Goal: Transaction & Acquisition: Purchase product/service

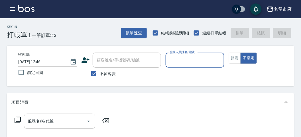
click at [178, 60] on input "服務人員姓名/編號" at bounding box center [194, 60] width 53 height 10
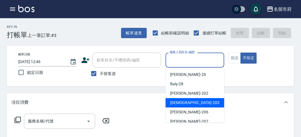
click at [183, 102] on span "聖德 -203" at bounding box center [194, 103] width 49 height 6
type input "聖德-203"
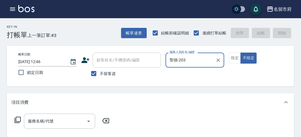
click at [21, 119] on icon at bounding box center [17, 120] width 7 height 7
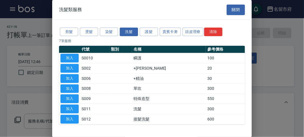
drag, startPoint x: 68, startPoint y: 106, endPoint x: 38, endPoint y: 113, distance: 30.8
click at [68, 106] on button "加入" at bounding box center [69, 109] width 18 height 9
type input "洗髮(S011)"
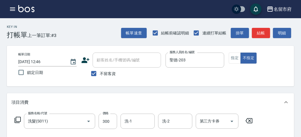
click at [18, 120] on icon at bounding box center [17, 120] width 7 height 7
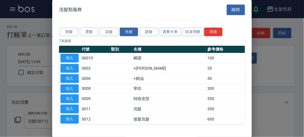
click at [70, 36] on div "剪髮 燙髮 染髮 洗髮 護髮 貴賓卡劵 頭皮理療 清除" at bounding box center [152, 32] width 186 height 11
click at [64, 38] on div "剪髮 燙髮 染髮 洗髮 護髮 貴賓卡劵 頭皮理療 清除 7 筆服務 代號 類別 名稱 參考價格 加入 S0010 瞬護 100 加入 S002 +潤絲 20 …" at bounding box center [151, 76] width 199 height 112
click at [66, 29] on button "剪髮" at bounding box center [69, 32] width 18 height 9
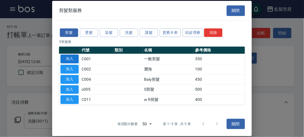
click at [66, 60] on button "加入" at bounding box center [69, 59] width 18 height 9
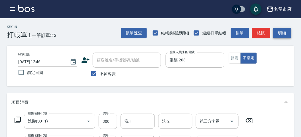
click at [276, 31] on button "明細" at bounding box center [282, 33] width 18 height 11
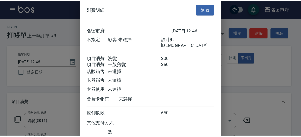
scroll to position [38, 0]
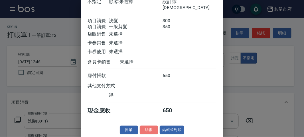
click at [147, 129] on button "結帳" at bounding box center [149, 130] width 18 height 9
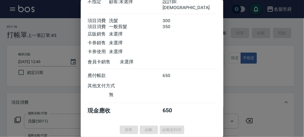
type input "[DATE] 13:16"
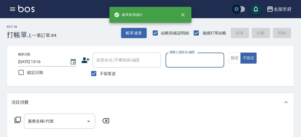
click at [12, 11] on icon "button" at bounding box center [12, 8] width 5 height 3
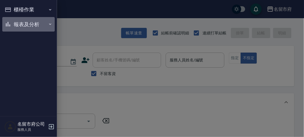
click at [17, 28] on button "報表及分析" at bounding box center [28, 24] width 52 height 15
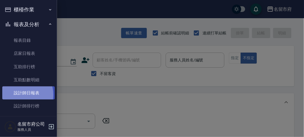
click at [20, 95] on link "設計師日報表" at bounding box center [28, 93] width 52 height 13
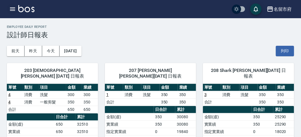
drag, startPoint x: 18, startPoint y: 6, endPoint x: 16, endPoint y: 8, distance: 3.2
click at [17, 7] on div "名留市府 登出" at bounding box center [150, 9] width 301 height 18
click at [14, 9] on icon "button" at bounding box center [12, 8] width 5 height 3
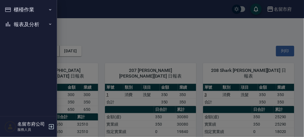
click at [14, 9] on button "櫃檯作業" at bounding box center [28, 9] width 52 height 15
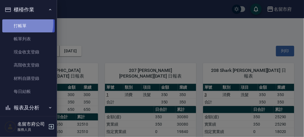
click at [15, 23] on link "打帳單" at bounding box center [28, 25] width 52 height 13
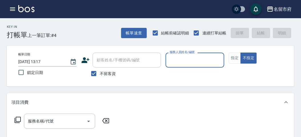
click at [81, 33] on div "Key In 打帳單 上一筆訂單:#4 帳單速查 結帳前確認明細 連續打單結帳 掛單 結帳 明細" at bounding box center [147, 28] width 294 height 21
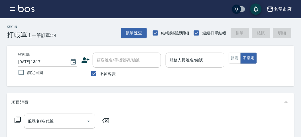
click at [178, 65] on input "服務人員姓名/編號" at bounding box center [194, 60] width 53 height 10
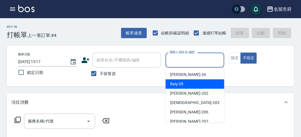
click at [176, 81] on div "Baly -28" at bounding box center [195, 83] width 59 height 9
type input "Baly-28"
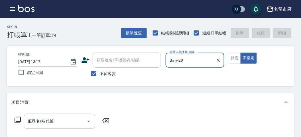
click at [17, 119] on icon at bounding box center [17, 120] width 7 height 7
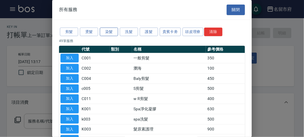
click at [104, 28] on div "剪髮 燙髮 染髮 洗髮 護髮 貴賓卡劵 頭皮理療 清除" at bounding box center [152, 32] width 186 height 11
click at [105, 29] on button "染髮" at bounding box center [109, 32] width 18 height 9
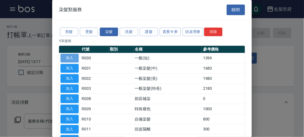
click at [73, 57] on button "加入" at bounding box center [69, 58] width 18 height 9
type input "一般(短)(R000)"
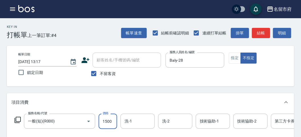
scroll to position [126, 0]
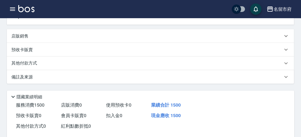
type input "1500"
click at [32, 39] on div "店販銷售" at bounding box center [146, 36] width 271 height 6
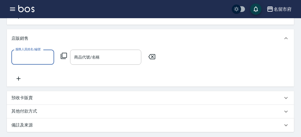
scroll to position [0, 0]
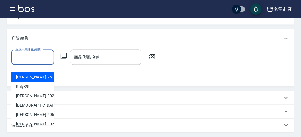
click at [35, 62] on input "服務人員姓名/編號" at bounding box center [33, 57] width 38 height 10
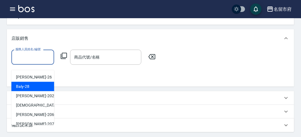
click at [30, 85] on div "Baly -28" at bounding box center [32, 86] width 43 height 9
type input "Baly-28"
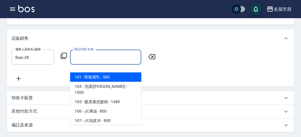
click at [79, 62] on input "商品代號/名稱" at bounding box center [106, 57] width 66 height 10
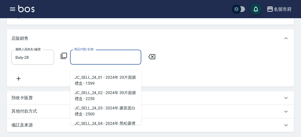
scroll to position [27, 0]
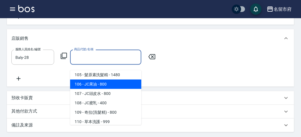
click at [123, 80] on span "106 - JC果油 - 800" at bounding box center [105, 84] width 71 height 9
type input "JC果油"
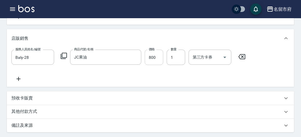
click at [163, 65] on div "服務人員姓名/編號 Baly-28 服務人員姓名/編號 商品代號/名稱 JC果油 商品代號/名稱 價格 800 價格 數量 1 數量 第三方卡券 第三方卡券" at bounding box center [130, 57] width 238 height 15
click at [158, 64] on input "800" at bounding box center [154, 57] width 19 height 15
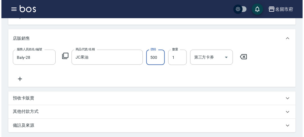
scroll to position [221, 0]
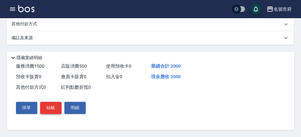
type input "500"
click at [47, 113] on button "結帳" at bounding box center [50, 108] width 21 height 12
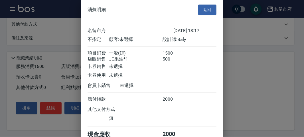
scroll to position [29, 0]
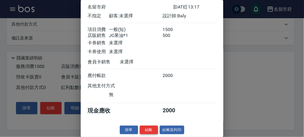
click at [144, 130] on button "結帳" at bounding box center [149, 130] width 18 height 9
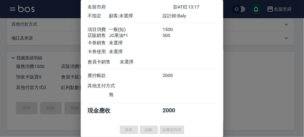
type input "[DATE] 13:29"
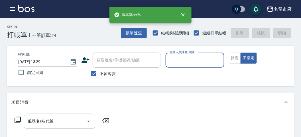
scroll to position [0, 0]
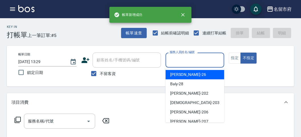
click at [181, 61] on input "服務人員姓名/編號" at bounding box center [194, 60] width 53 height 10
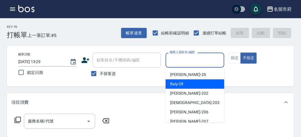
click at [189, 85] on div "Baly -28" at bounding box center [195, 83] width 59 height 9
type input "Baly-28"
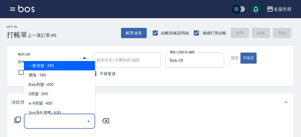
click at [41, 120] on input "服務名稱/代號" at bounding box center [55, 122] width 58 height 10
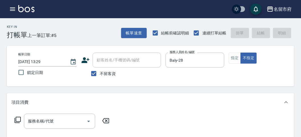
click at [18, 120] on icon at bounding box center [17, 120] width 7 height 7
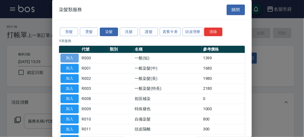
click at [69, 58] on button "加入" at bounding box center [69, 58] width 18 height 9
type input "一般(短)(R000)"
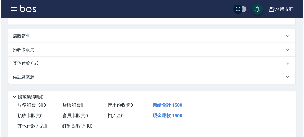
scroll to position [172, 0]
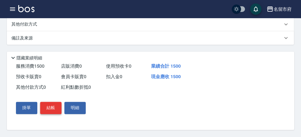
type input "1500"
click at [51, 107] on button "結帳" at bounding box center [50, 108] width 21 height 12
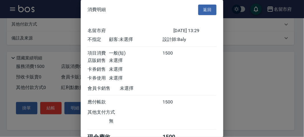
scroll to position [32, 0]
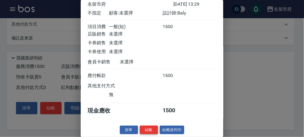
click at [146, 128] on button "結帳" at bounding box center [149, 130] width 18 height 9
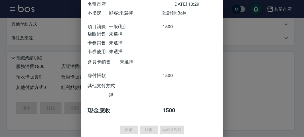
type input "[DATE] 13:30"
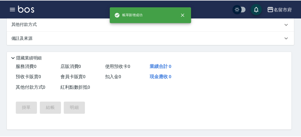
scroll to position [0, 0]
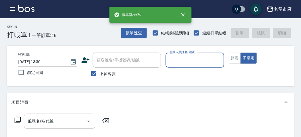
click at [11, 8] on icon "button" at bounding box center [12, 8] width 5 height 3
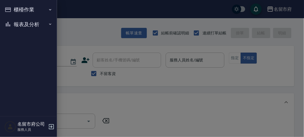
click at [20, 27] on button "報表及分析" at bounding box center [28, 24] width 52 height 15
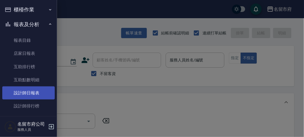
click at [33, 92] on link "設計師日報表" at bounding box center [28, 93] width 52 height 13
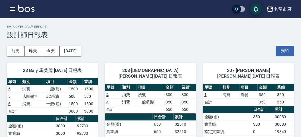
click at [14, 10] on icon "button" at bounding box center [12, 8] width 5 height 3
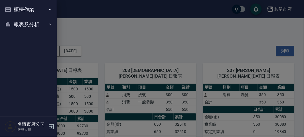
click at [14, 10] on div "櫃檯作業 打帳單 帳單列表 現金收支登錄 高階收支登錄 材料自購登錄 每日結帳 報表及分析 報表目錄 店家日報表 互助排行榜 互助點數明細 設計師日報表 設計…" at bounding box center [28, 68] width 57 height 137
click at [14, 10] on button "櫃檯作業" at bounding box center [28, 9] width 52 height 15
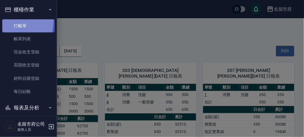
click at [15, 22] on link "打帳單" at bounding box center [28, 25] width 52 height 13
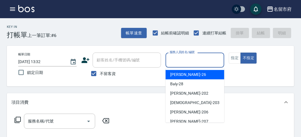
click at [189, 60] on input "服務人員姓名/編號" at bounding box center [194, 60] width 53 height 10
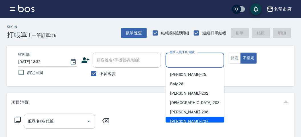
click at [196, 122] on div "[PERSON_NAME] -207" at bounding box center [195, 121] width 59 height 9
type input "[PERSON_NAME]-207"
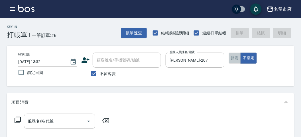
click at [234, 62] on button "指定" at bounding box center [235, 58] width 12 height 11
click at [19, 120] on icon at bounding box center [17, 120] width 7 height 7
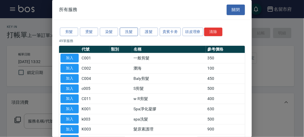
click at [127, 31] on button "洗髮" at bounding box center [129, 32] width 18 height 9
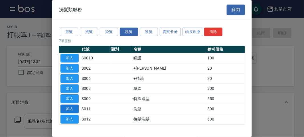
click at [67, 110] on button "加入" at bounding box center [69, 109] width 18 height 9
type input "洗髮(S011)"
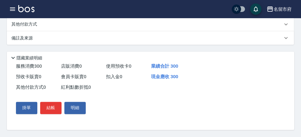
scroll to position [9, 0]
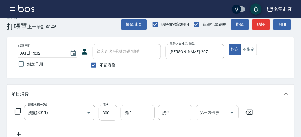
click at [111, 111] on input "300" at bounding box center [108, 112] width 19 height 15
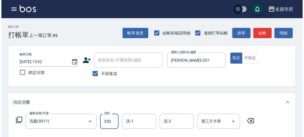
scroll to position [167, 0]
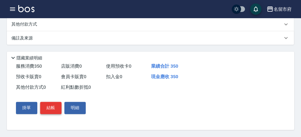
type input "350"
click at [50, 105] on button "結帳" at bounding box center [50, 108] width 21 height 12
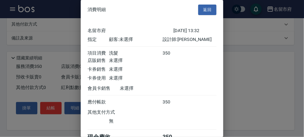
scroll to position [32, 0]
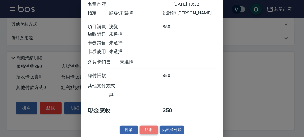
click at [146, 131] on button "結帳" at bounding box center [149, 130] width 18 height 9
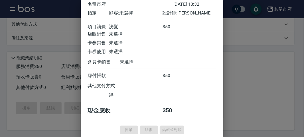
type input "[DATE] 13:39"
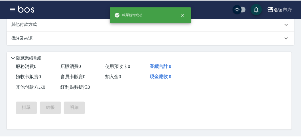
scroll to position [0, 0]
